Goal: Find specific page/section: Find specific page/section

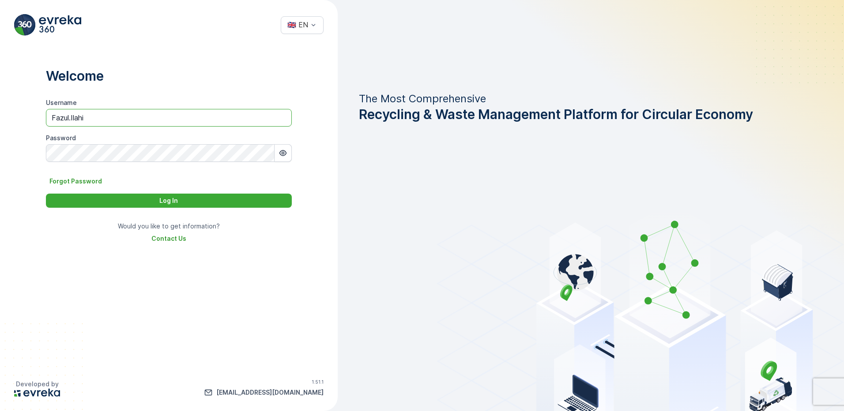
click at [278, 118] on input "Fazul.Ilahi" at bounding box center [169, 118] width 246 height 18
type input "F"
type input "Dhekra.Zribi"
click at [285, 149] on icon "button" at bounding box center [282, 153] width 9 height 9
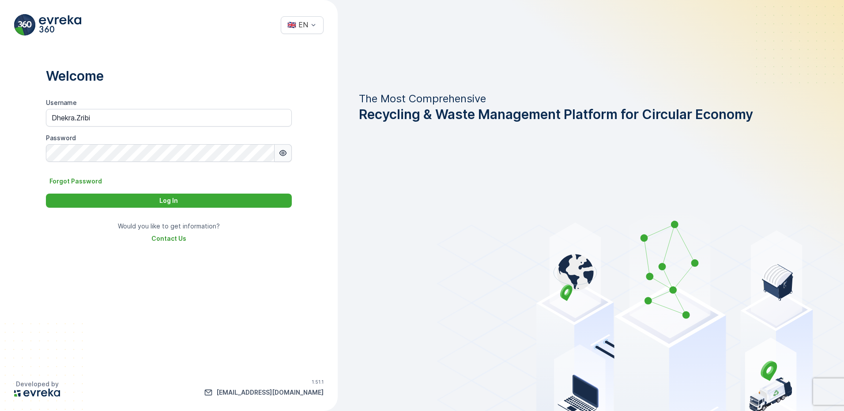
click at [284, 147] on button "button" at bounding box center [282, 153] width 17 height 18
click at [244, 199] on div "Log In" at bounding box center [168, 200] width 235 height 9
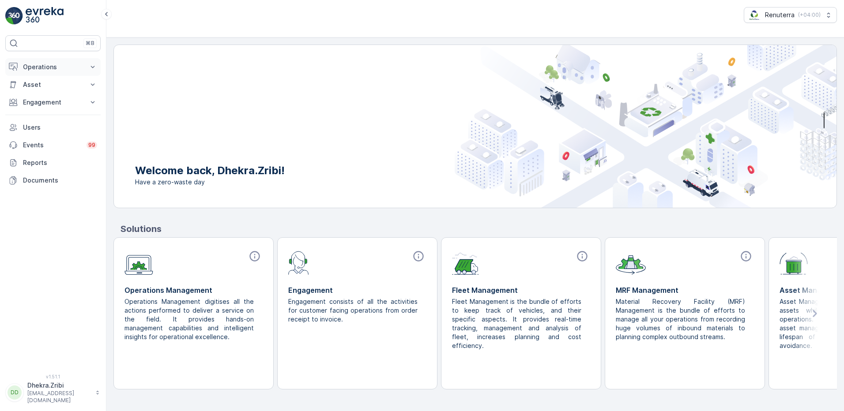
click at [91, 69] on icon at bounding box center [92, 67] width 9 height 9
click at [39, 84] on p "Insights" at bounding box center [33, 82] width 22 height 9
